Goal: Participate in discussion: Engage in conversation with other users on a specific topic

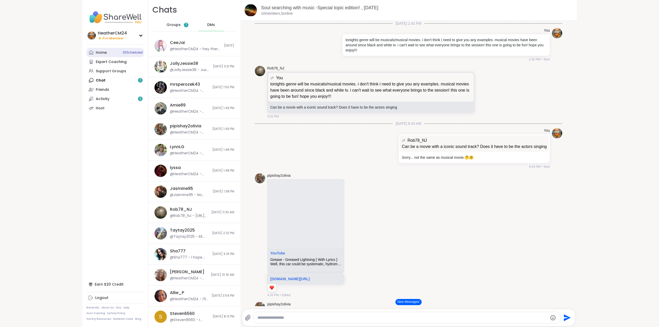
click at [99, 54] on div "Home 35 Scheduled" at bounding box center [101, 52] width 11 height 5
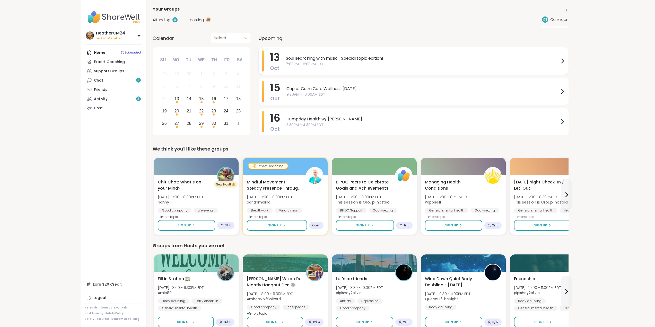
click at [298, 62] on span "7:00PM - 8:00PM EDT" at bounding box center [422, 64] width 273 height 5
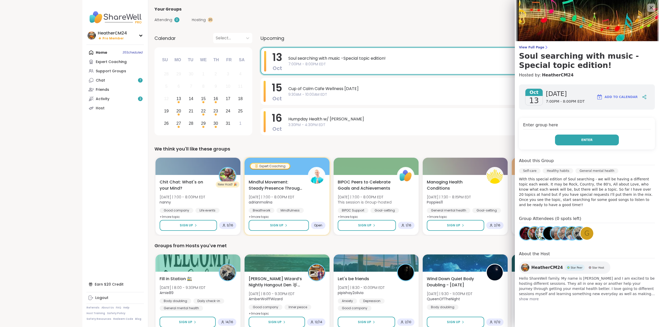
click at [570, 136] on button "Enter" at bounding box center [587, 140] width 64 height 11
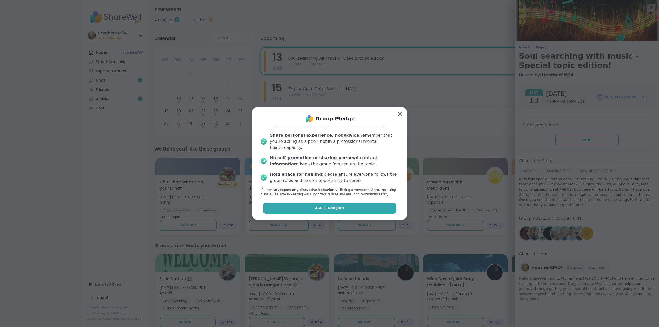
click at [326, 206] on span "Agree and Join" at bounding box center [329, 208] width 29 height 5
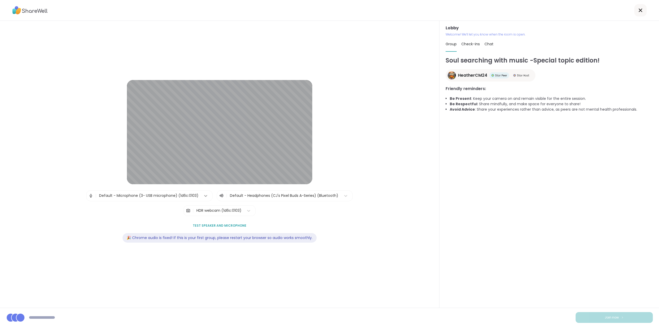
click at [204, 195] on icon at bounding box center [205, 195] width 5 height 5
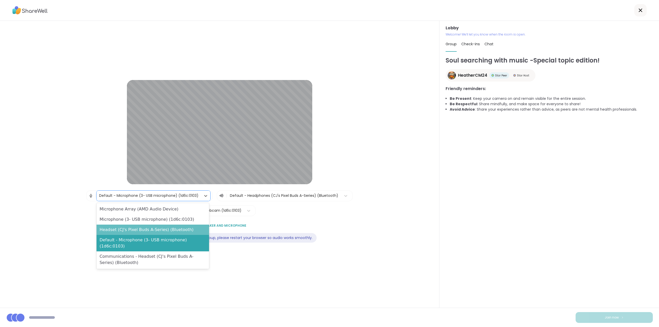
click at [169, 231] on div "Headset (CJ's Pixel Buds A-Series) (Bluetooth)" at bounding box center [153, 230] width 113 height 10
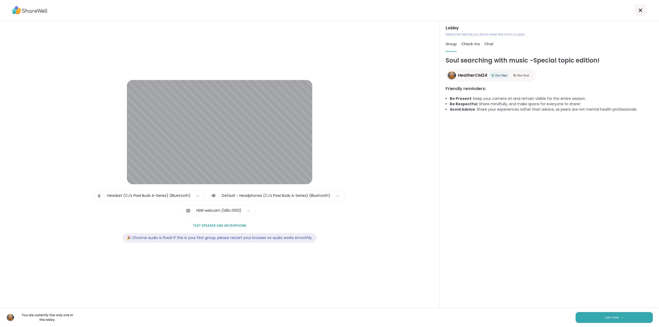
click at [224, 225] on span "Test speaker and microphone" at bounding box center [220, 225] width 54 height 5
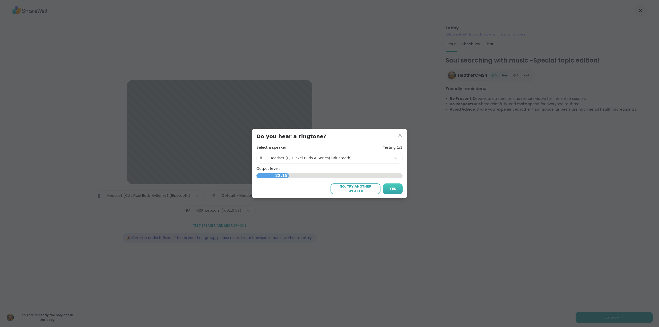
click at [392, 188] on span "Yes" at bounding box center [393, 189] width 7 height 5
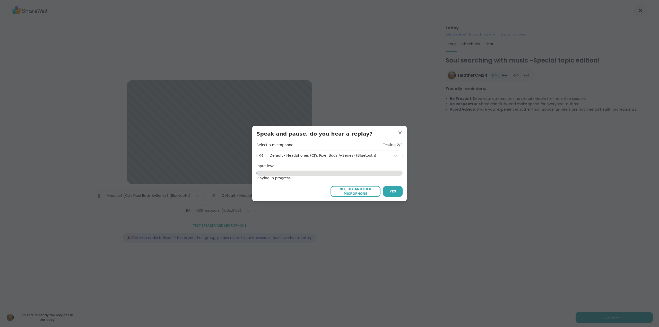
drag, startPoint x: 388, startPoint y: 189, endPoint x: 372, endPoint y: 191, distance: 16.1
click at [387, 190] on button "Yes" at bounding box center [393, 191] width 20 height 11
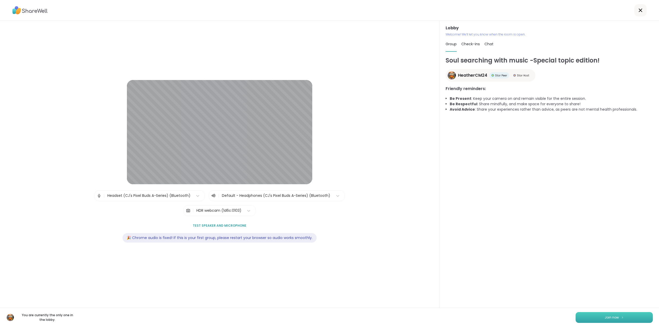
click at [605, 318] on span "Join now" at bounding box center [612, 317] width 14 height 5
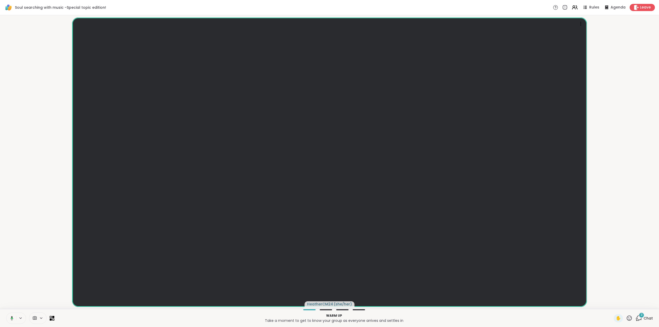
click at [639, 318] on div "3" at bounding box center [642, 316] width 6 height 6
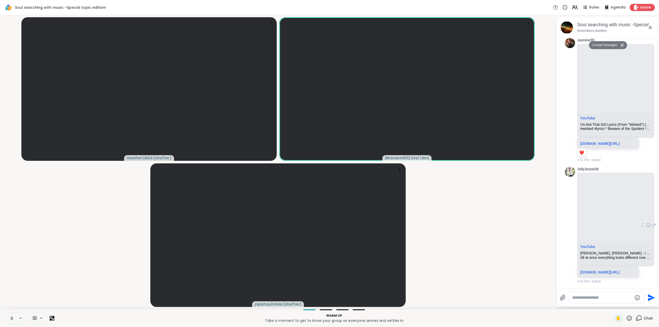
scroll to position [1239, 0]
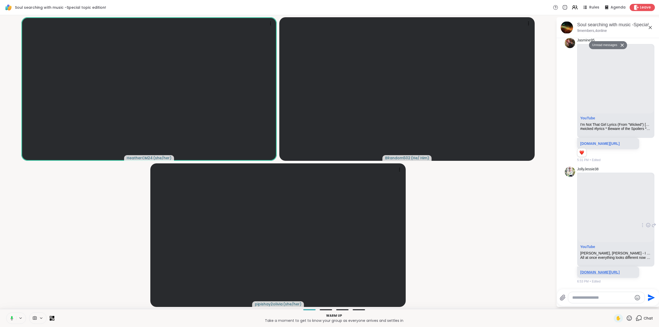
click at [590, 270] on link "youtu.be/ILRs2r6lcHY?si=Xt1TPrN3J-QRBPj-" at bounding box center [599, 272] width 39 height 4
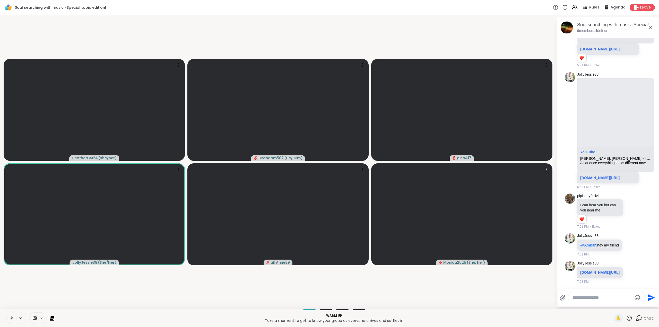
scroll to position [1342, 0]
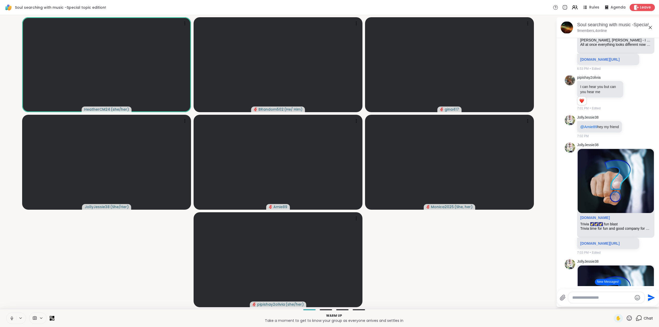
click at [13, 319] on icon at bounding box center [12, 319] width 3 height 2
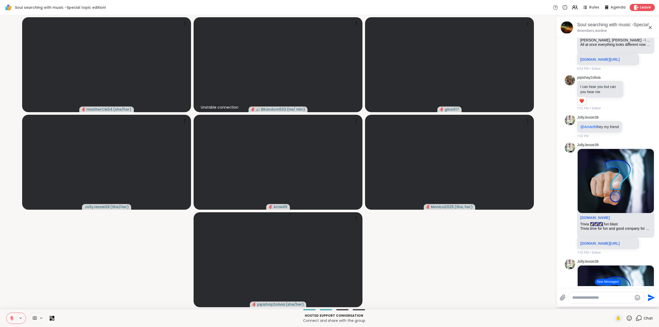
click at [11, 318] on icon at bounding box center [12, 318] width 5 height 5
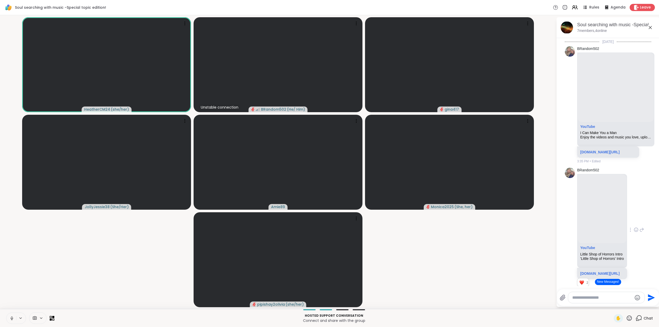
scroll to position [480, 0]
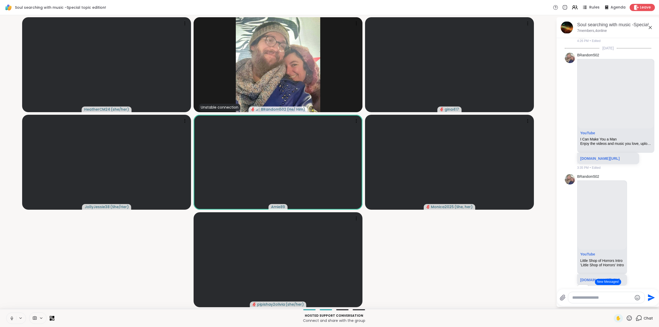
click at [591, 8] on span "Rules" at bounding box center [594, 7] width 11 height 5
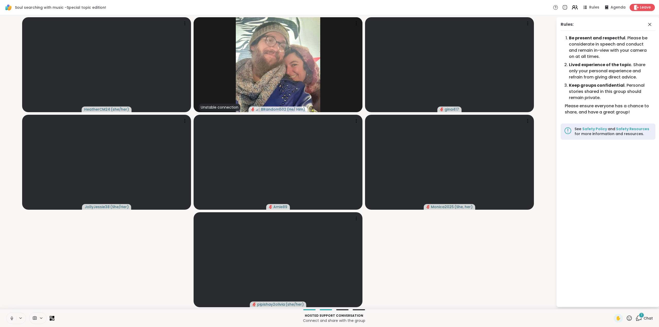
click at [573, 8] on icon at bounding box center [575, 7] width 6 height 6
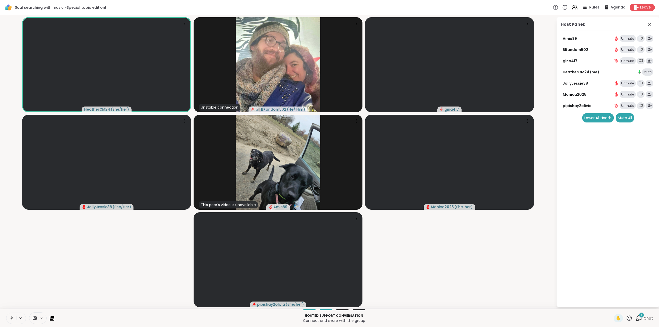
click at [591, 5] on span "Rules" at bounding box center [594, 7] width 11 height 5
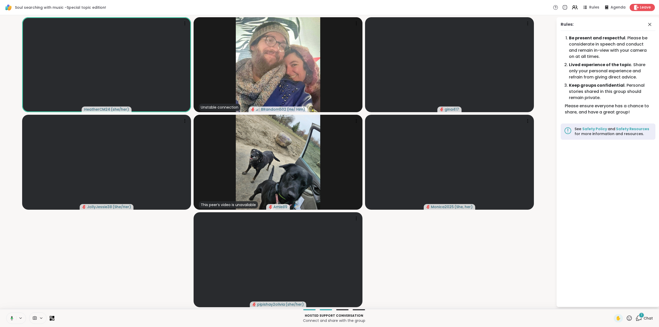
click at [636, 318] on div "1" at bounding box center [639, 318] width 6 height 6
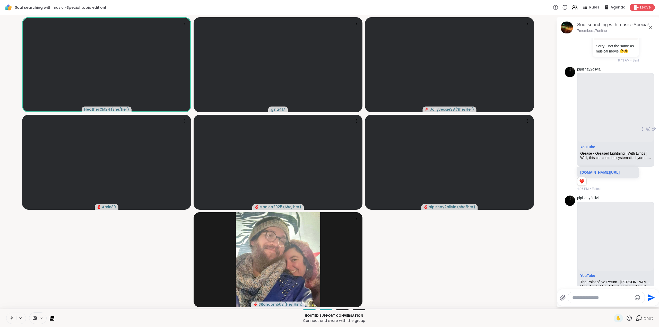
scroll to position [209, 0]
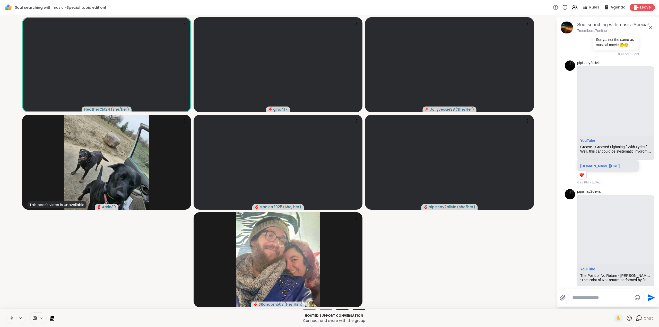
click at [13, 317] on icon at bounding box center [12, 318] width 5 height 5
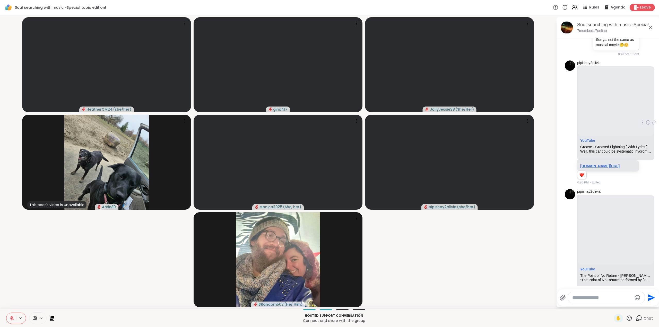
click at [600, 168] on link "m.youtube.com/watch?v=wK63eUyk-iM&list=RDwK63eUyk-iM&start_radio=1&pp=ygUQZ3JlY…" at bounding box center [599, 166] width 39 height 4
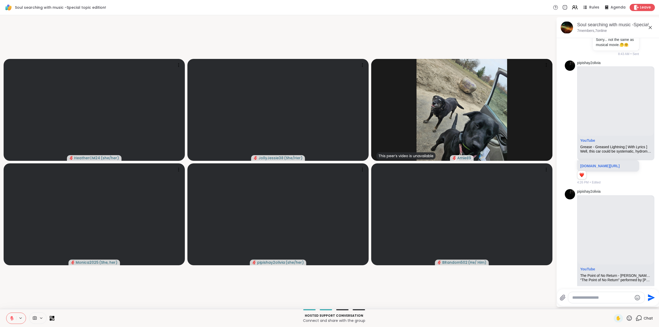
click at [12, 319] on icon at bounding box center [12, 318] width 5 height 5
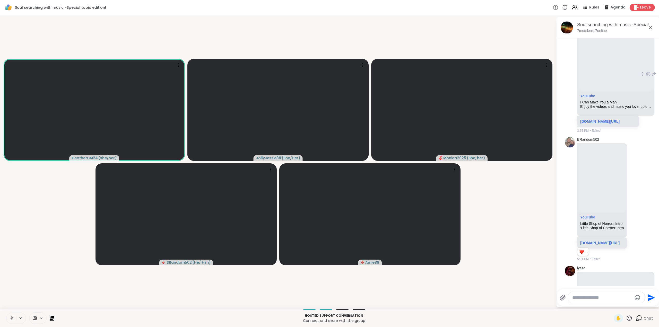
scroll to position [518, 0]
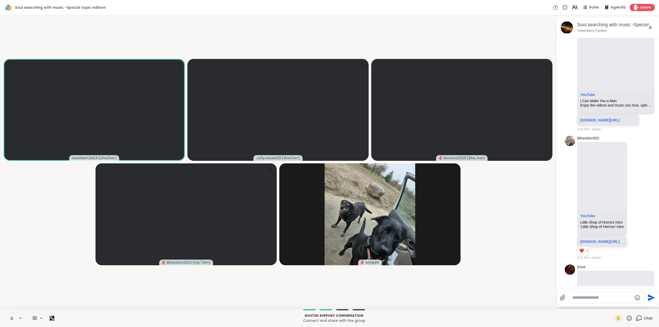
click at [11, 318] on icon at bounding box center [11, 318] width 1 height 2
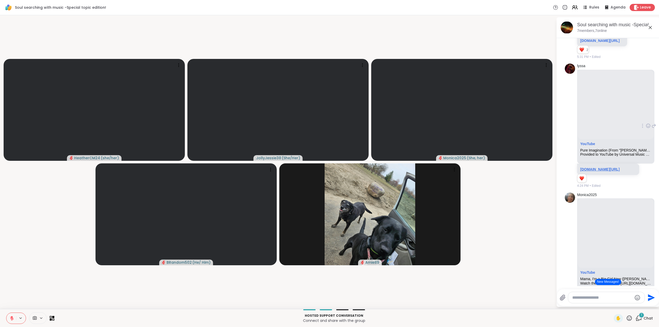
scroll to position [724, 0]
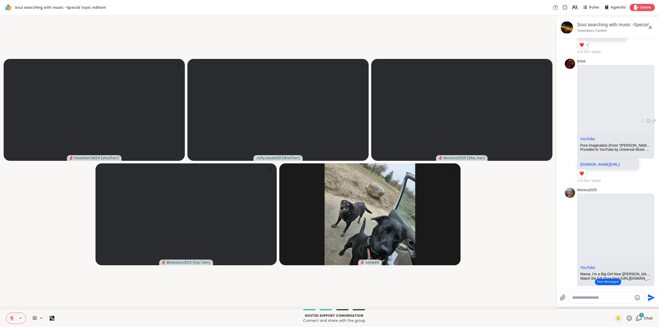
click at [642, 123] on icon at bounding box center [642, 121] width 1 height 4
click at [638, 130] on icon at bounding box center [640, 128] width 4 height 4
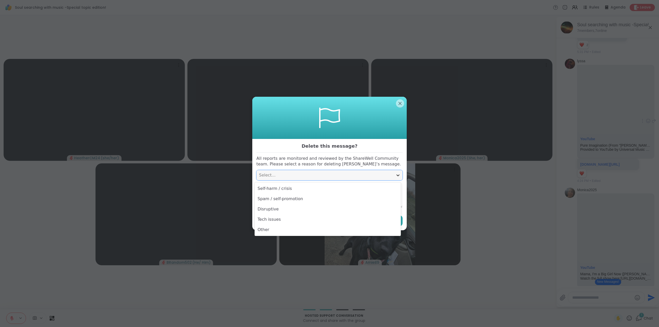
click at [396, 176] on icon at bounding box center [397, 176] width 3 height 2
click at [273, 230] on div "Other" at bounding box center [328, 230] width 146 height 10
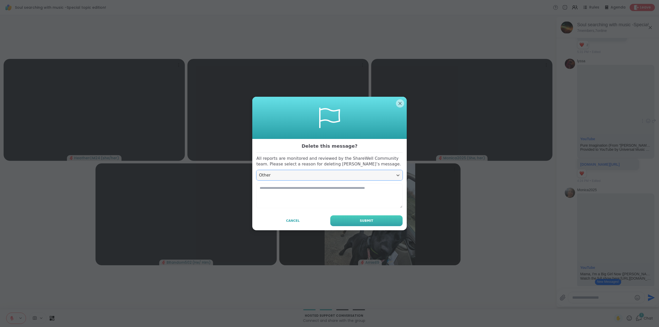
click at [355, 222] on button "Submit" at bounding box center [366, 220] width 72 height 11
click at [340, 192] on textarea at bounding box center [329, 196] width 146 height 25
type textarea "********"
click at [369, 221] on span "Submit" at bounding box center [366, 221] width 13 height 5
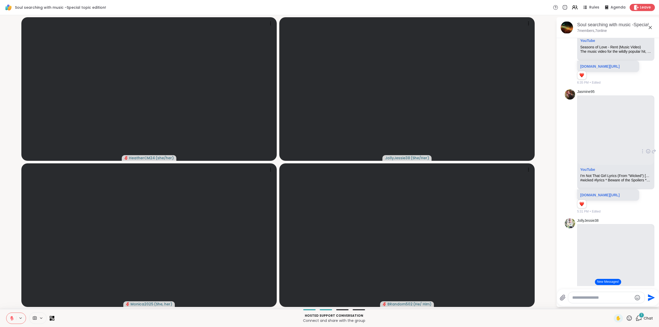
scroll to position [1065, 0]
click at [640, 154] on div at bounding box center [642, 151] width 5 height 6
click at [637, 161] on icon at bounding box center [639, 158] width 5 height 5
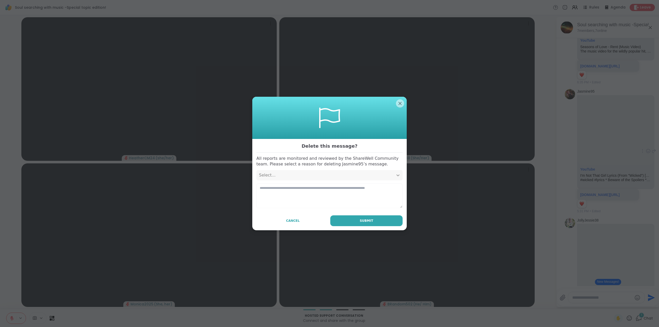
click at [397, 176] on icon at bounding box center [397, 176] width 3 height 2
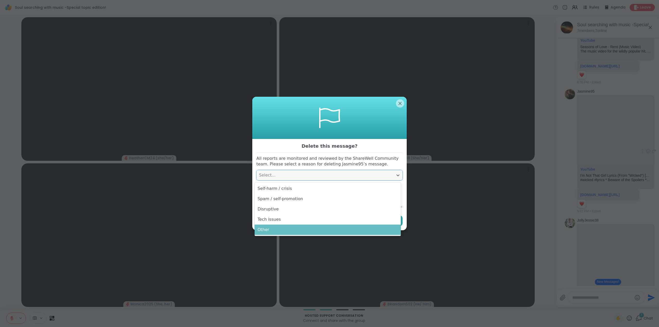
click at [285, 232] on div "Other" at bounding box center [328, 230] width 146 height 10
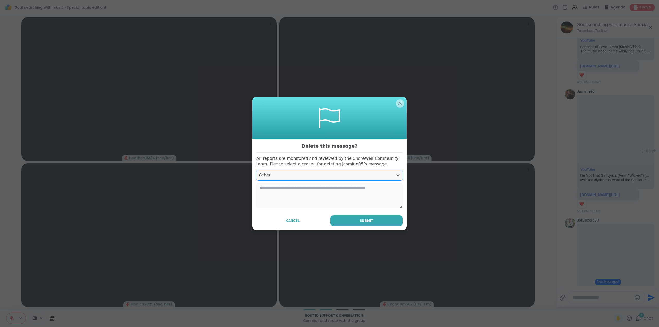
click at [278, 195] on textarea at bounding box center [329, 196] width 146 height 25
type textarea "********"
click at [351, 224] on button "Submit" at bounding box center [366, 220] width 72 height 11
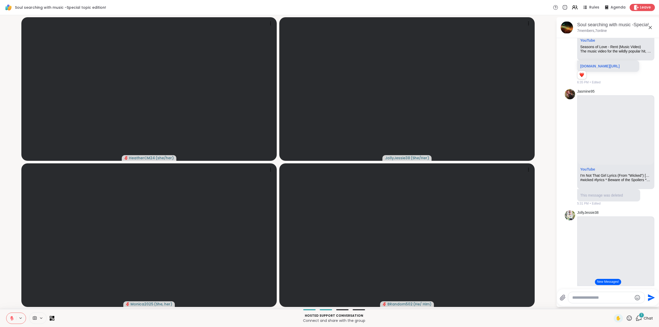
click at [12, 317] on icon at bounding box center [12, 317] width 2 height 2
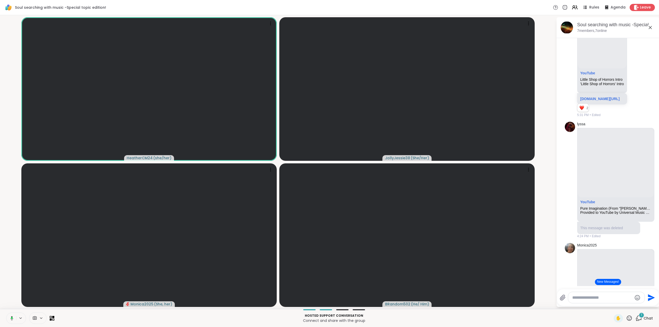
scroll to position [660, 0]
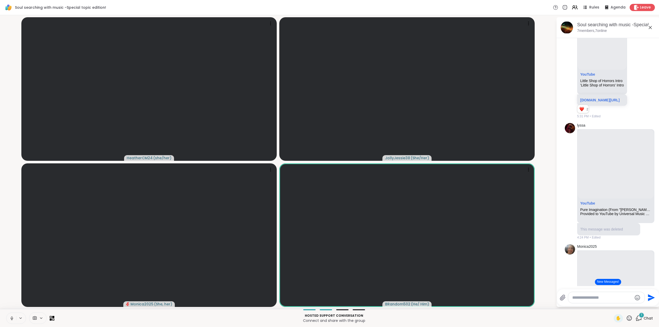
click at [603, 283] on button "New Messages!" at bounding box center [608, 282] width 26 height 6
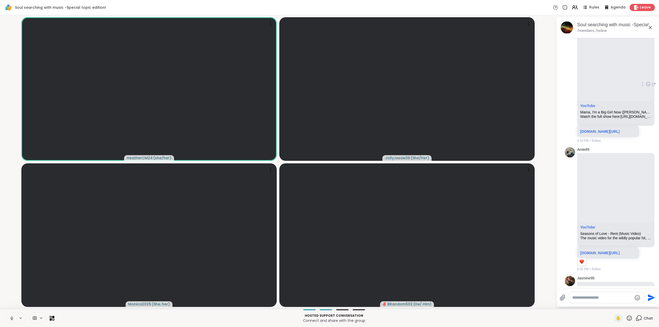
scroll to position [872, 0]
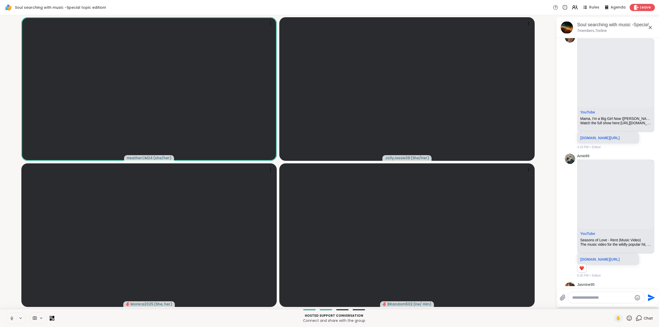
click at [12, 318] on icon at bounding box center [11, 318] width 1 height 2
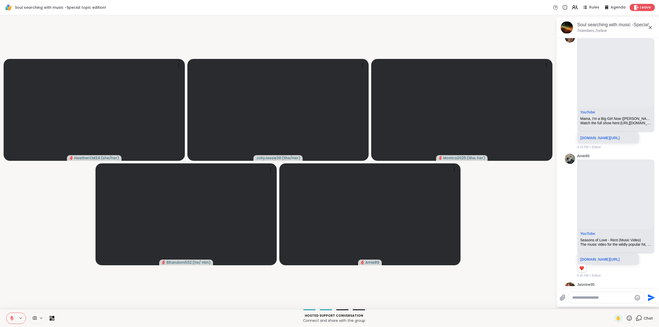
click at [580, 296] on textarea "Type your message" at bounding box center [602, 297] width 60 height 5
type textarea "*"
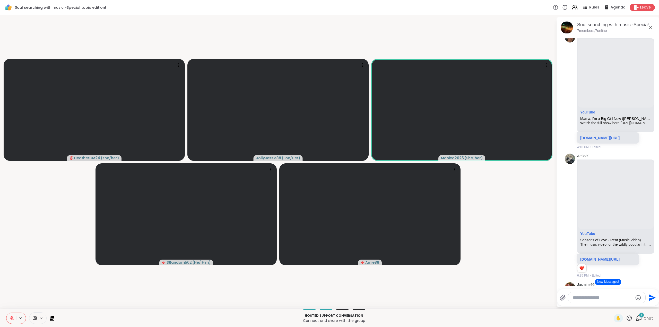
click at [11, 317] on icon at bounding box center [12, 318] width 5 height 5
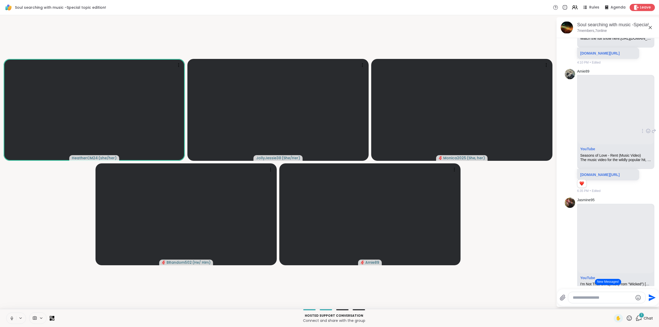
scroll to position [955, 0]
click at [11, 318] on icon at bounding box center [12, 319] width 3 height 2
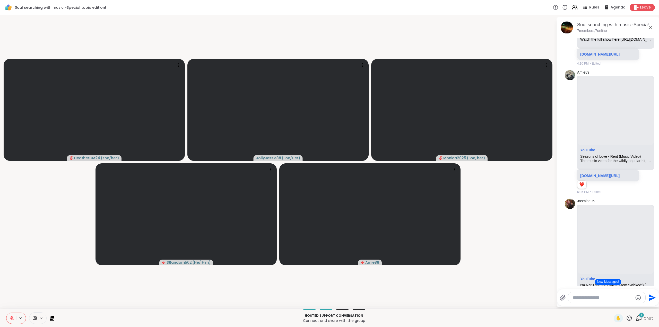
click at [603, 282] on button "New Messages!" at bounding box center [608, 282] width 26 height 6
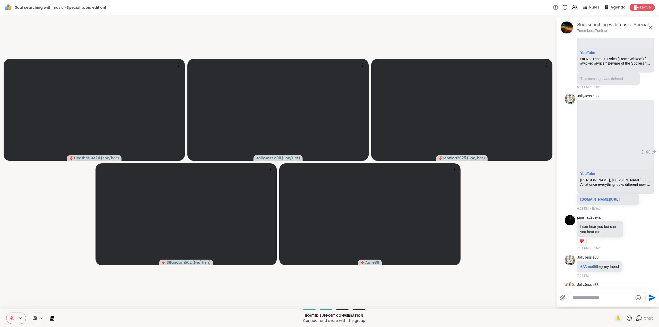
scroll to position [1185, 0]
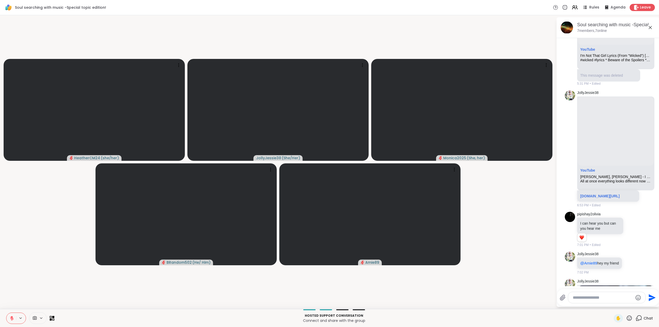
click at [10, 318] on icon at bounding box center [12, 318] width 5 height 5
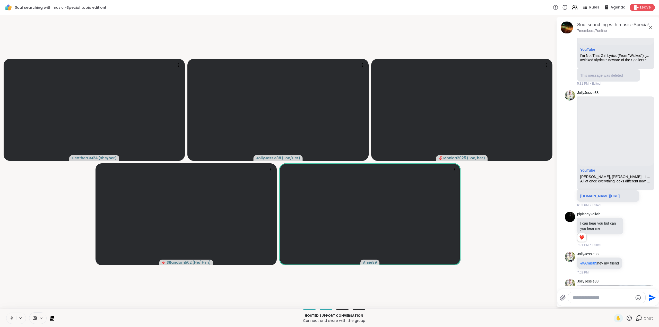
click at [626, 318] on icon at bounding box center [629, 318] width 6 height 6
click at [612, 305] on span "❤️" at bounding box center [614, 305] width 5 height 6
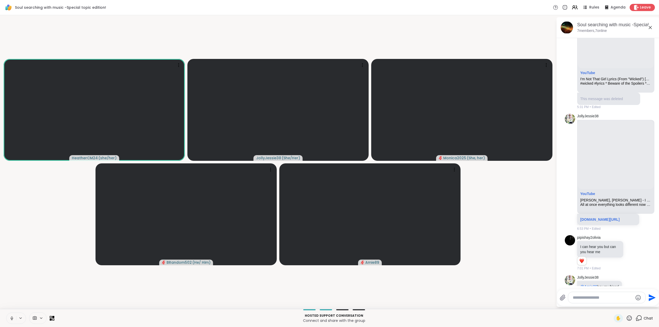
scroll to position [1223, 0]
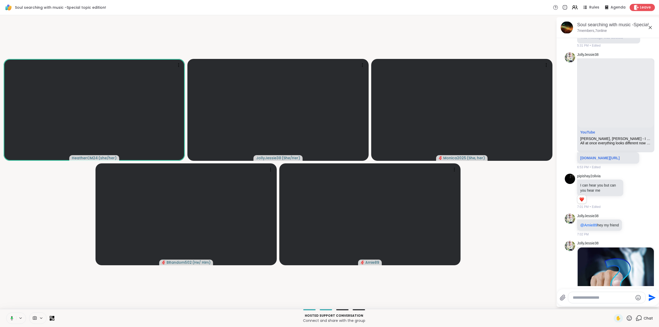
click at [12, 318] on icon at bounding box center [12, 318] width 2 height 2
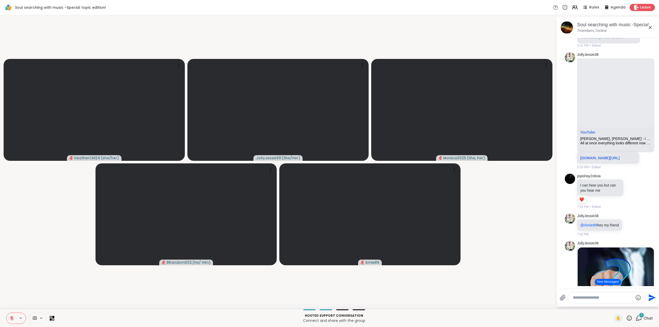
click at [11, 317] on icon at bounding box center [12, 318] width 5 height 5
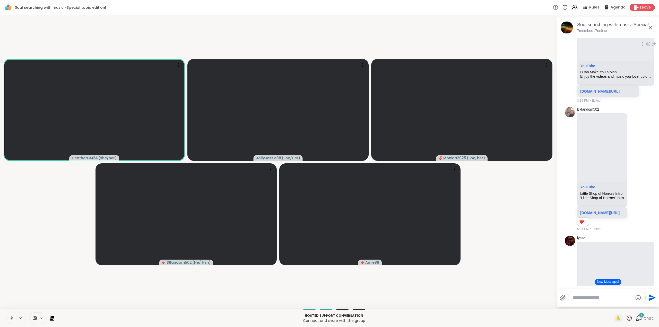
scroll to position [547, 0]
click at [12, 318] on icon at bounding box center [12, 318] width 5 height 5
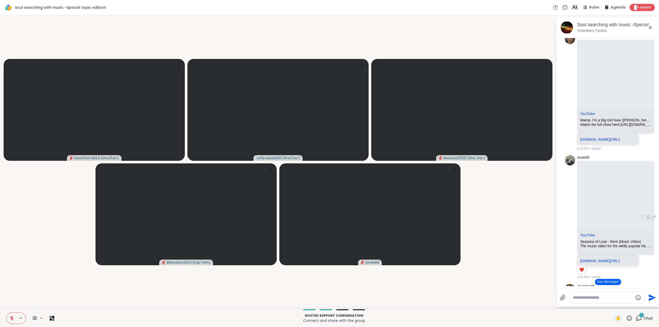
scroll to position [882, 0]
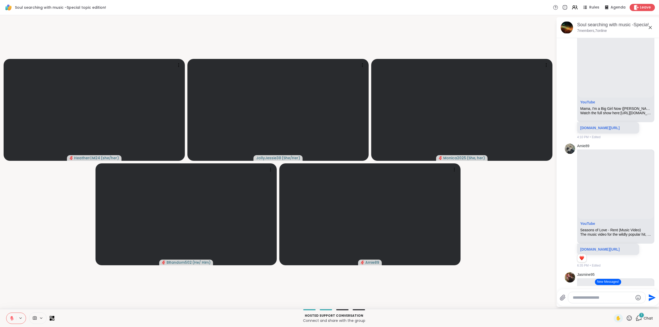
click at [611, 281] on button "New Messages!" at bounding box center [608, 282] width 26 height 6
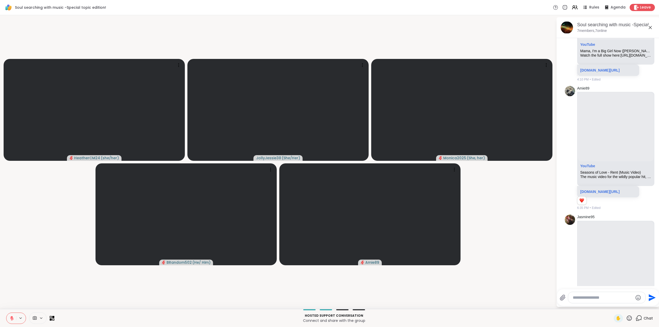
scroll to position [933, 0]
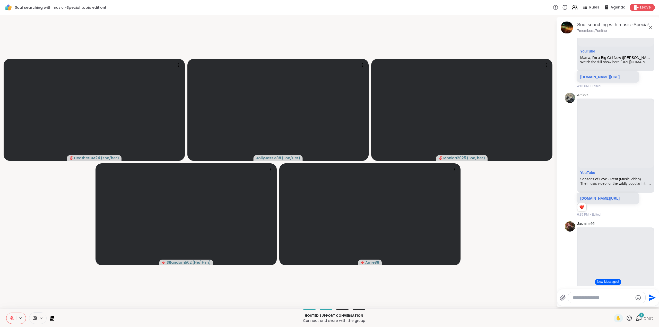
click at [13, 318] on icon at bounding box center [12, 318] width 5 height 5
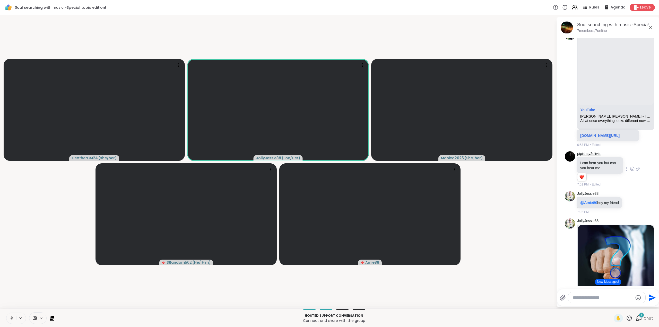
scroll to position [1261, 0]
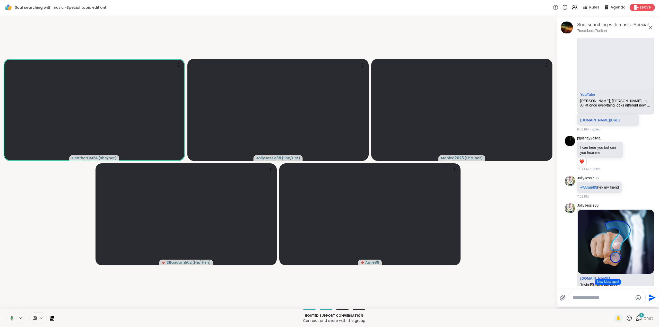
click at [596, 280] on button "New Messages!" at bounding box center [608, 282] width 26 height 6
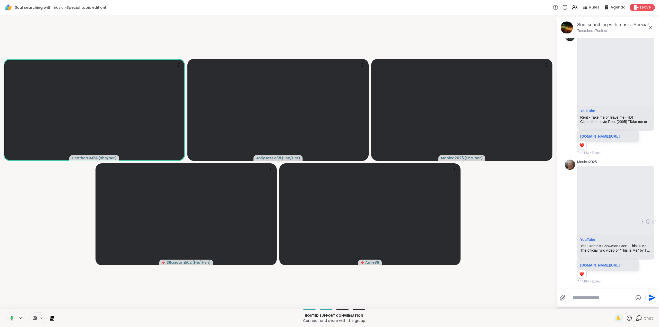
scroll to position [3191, 0]
click at [12, 318] on icon at bounding box center [12, 318] width 5 height 5
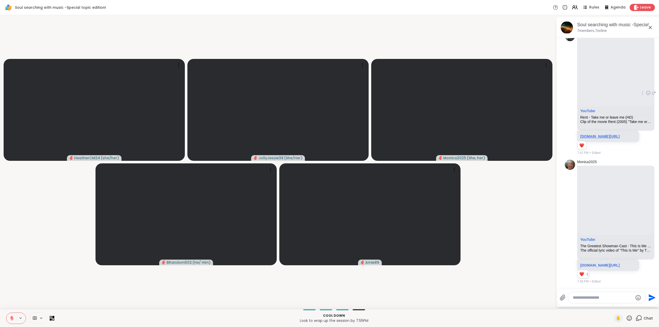
scroll to position [3036, 0]
click at [12, 317] on icon at bounding box center [12, 317] width 2 height 2
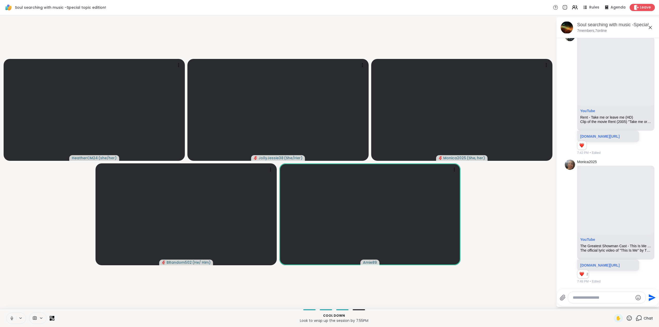
scroll to position [3077, 0]
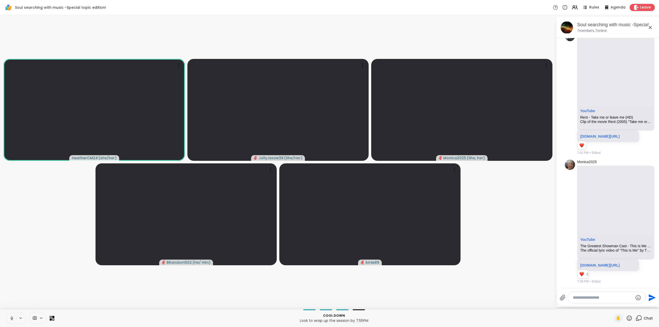
click at [11, 317] on icon at bounding box center [12, 318] width 5 height 5
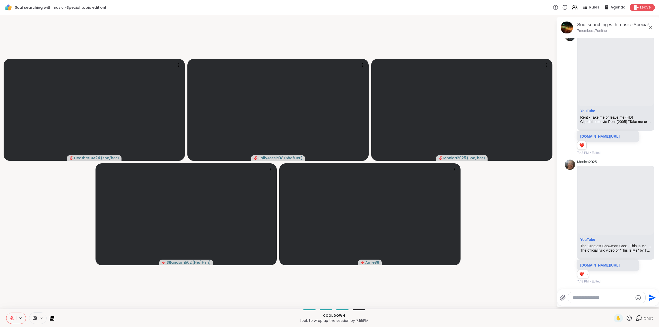
click at [599, 297] on textarea "Type your message" at bounding box center [603, 297] width 60 height 5
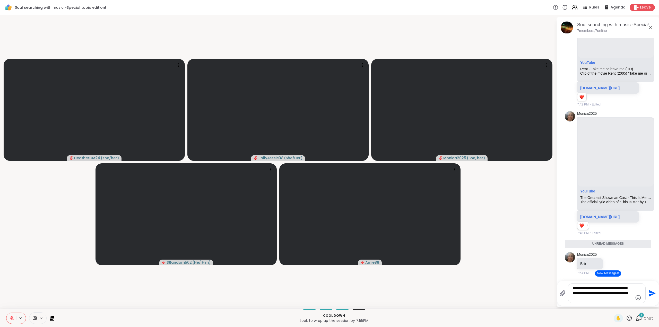
type textarea "**********"
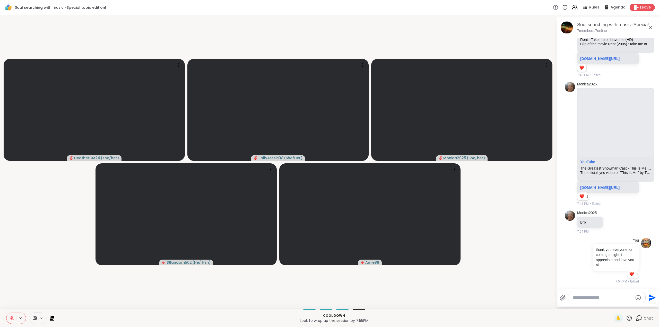
scroll to position [3133, 0]
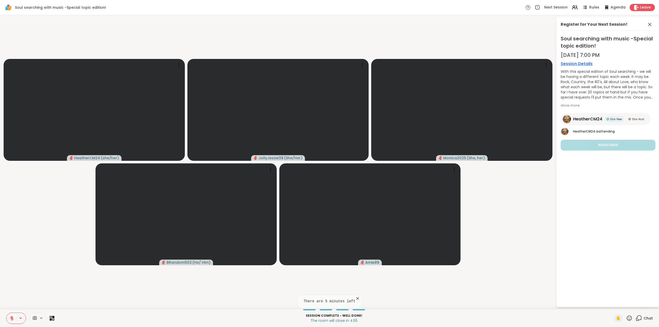
click at [356, 298] on icon at bounding box center [357, 298] width 5 height 5
click at [637, 322] on div "Chat" at bounding box center [644, 318] width 17 height 8
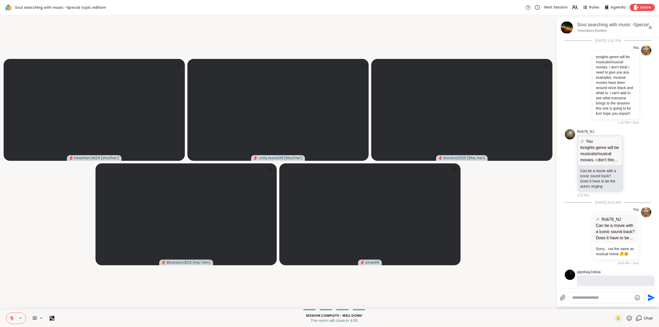
click at [636, 318] on icon at bounding box center [639, 318] width 6 height 6
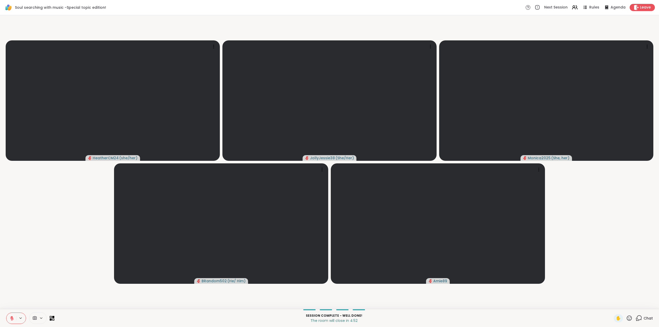
click at [636, 318] on icon at bounding box center [639, 318] width 6 height 6
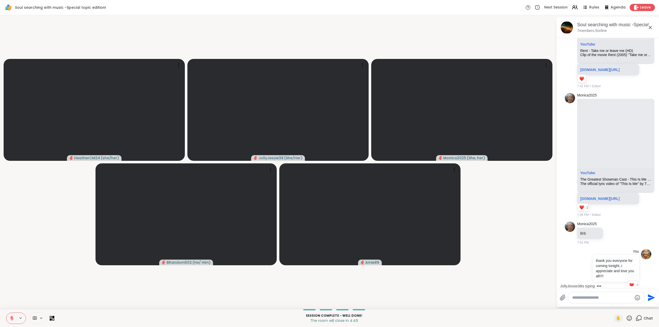
scroll to position [2931, 0]
click at [609, 279] on button "New Messages!" at bounding box center [608, 282] width 26 height 6
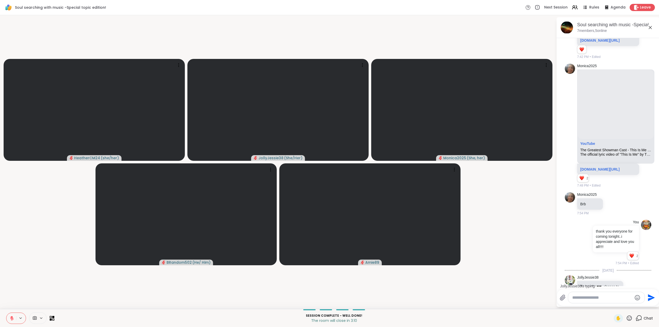
scroll to position [2961, 0]
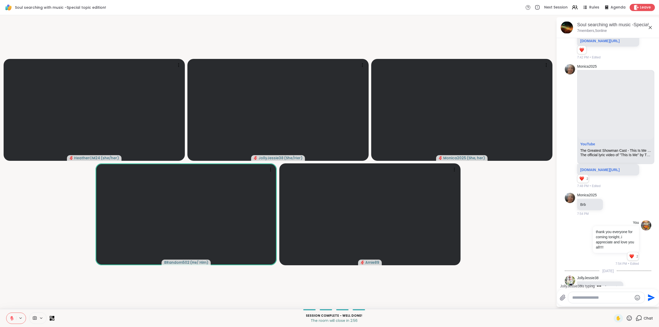
click at [12, 320] on icon at bounding box center [12, 319] width 4 height 4
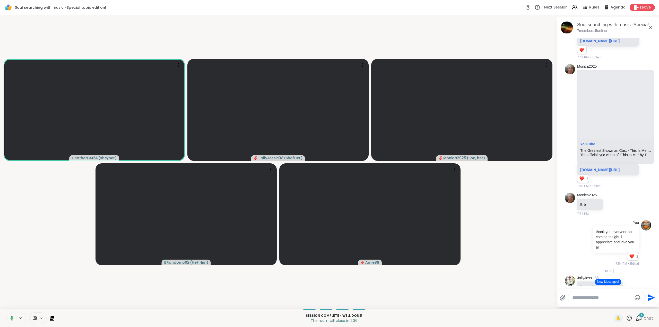
click at [609, 280] on button "New Messages!" at bounding box center [608, 282] width 26 height 6
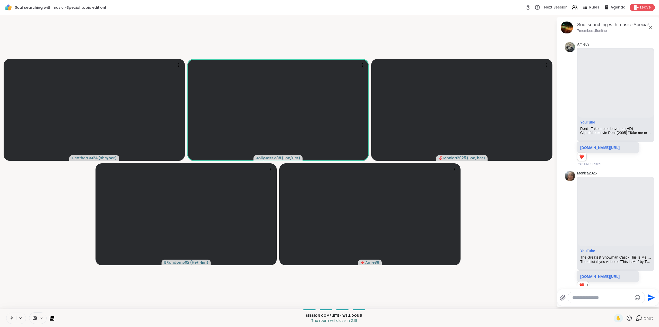
scroll to position [2856, 0]
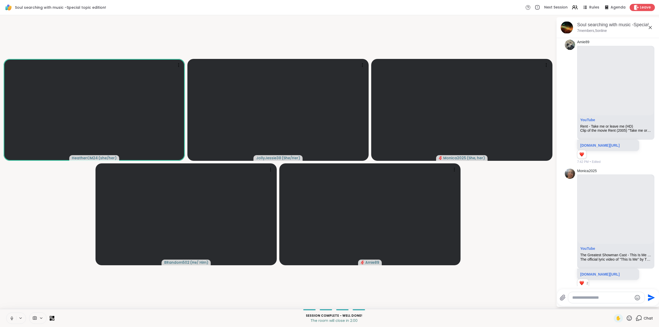
click at [10, 317] on icon at bounding box center [12, 318] width 5 height 5
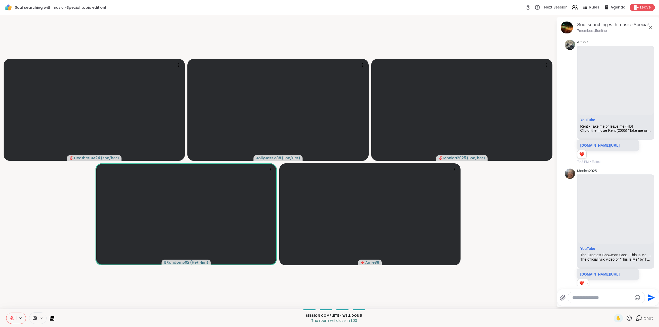
click at [573, 8] on icon at bounding box center [575, 7] width 6 height 6
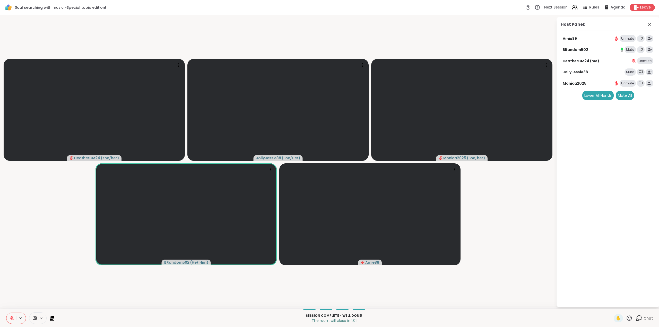
click at [631, 72] on div "Mute" at bounding box center [630, 71] width 11 height 7
click at [636, 317] on icon at bounding box center [639, 318] width 6 height 6
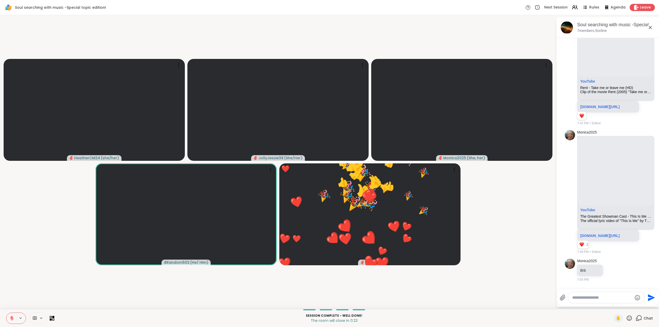
scroll to position [2877, 0]
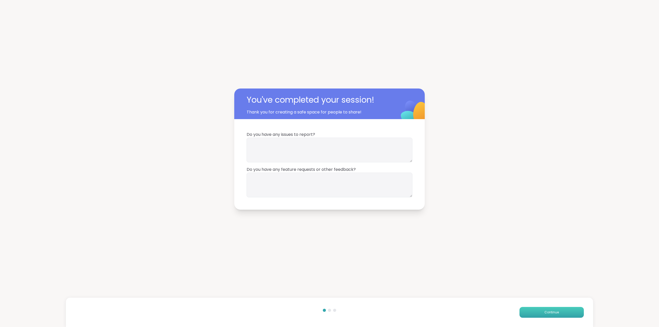
click at [549, 313] on span "Continue" at bounding box center [552, 312] width 14 height 5
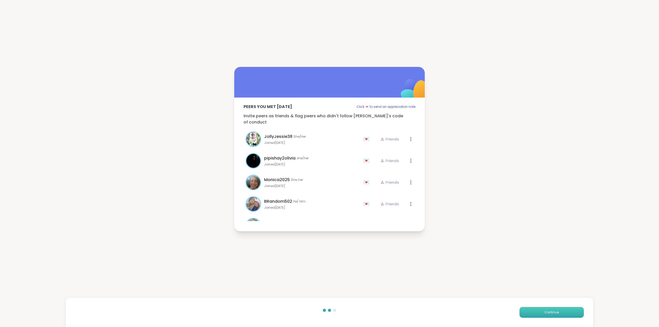
click at [549, 313] on span "Continue" at bounding box center [552, 312] width 14 height 5
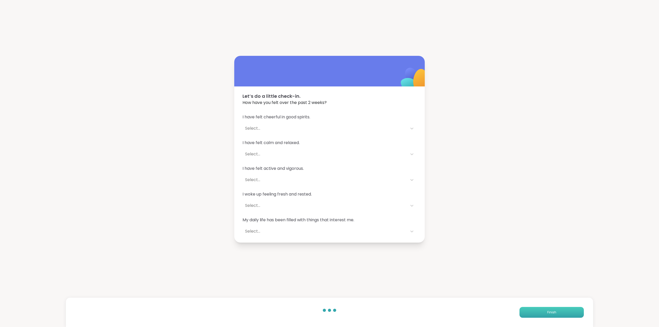
click at [549, 313] on span "Finish" at bounding box center [551, 312] width 9 height 5
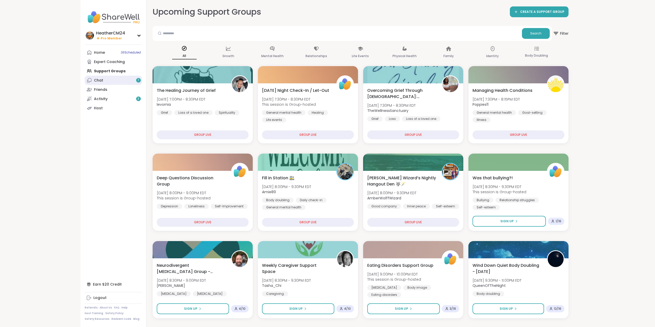
click at [101, 81] on div "Chat 7" at bounding box center [98, 80] width 9 height 5
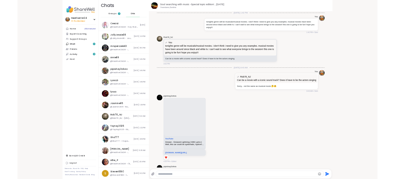
scroll to position [2962, 0]
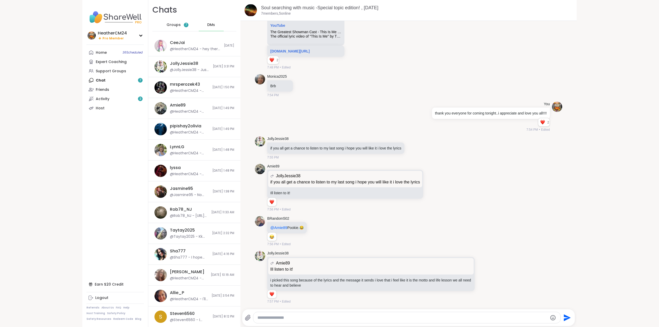
click at [307, 320] on textarea "Type your message" at bounding box center [402, 317] width 290 height 5
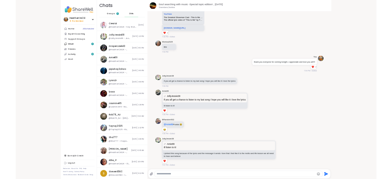
scroll to position [3035, 0]
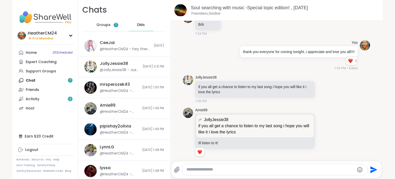
click at [98, 23] on span "Groups" at bounding box center [104, 24] width 14 height 5
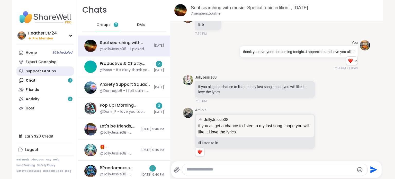
click at [32, 71] on div "Support Groups" at bounding box center [41, 71] width 30 height 5
